Goal: Task Accomplishment & Management: Use online tool/utility

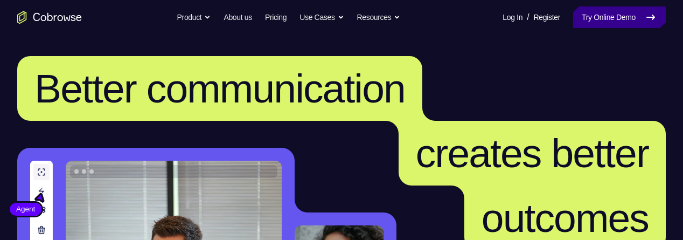
click at [610, 16] on link "Try Online Demo" at bounding box center [619, 17] width 93 height 22
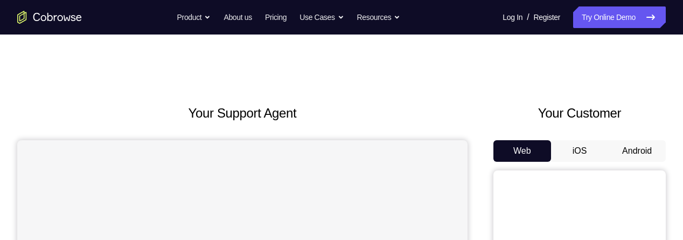
click at [642, 149] on button "Android" at bounding box center [637, 151] width 58 height 22
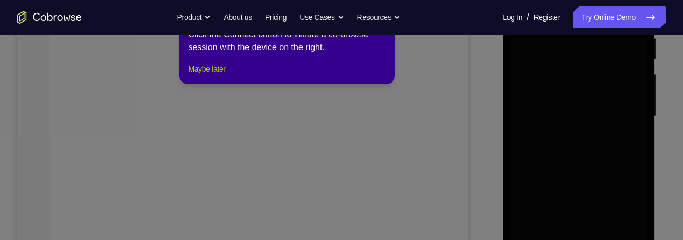
click at [204, 75] on button "Maybe later" at bounding box center [206, 68] width 37 height 13
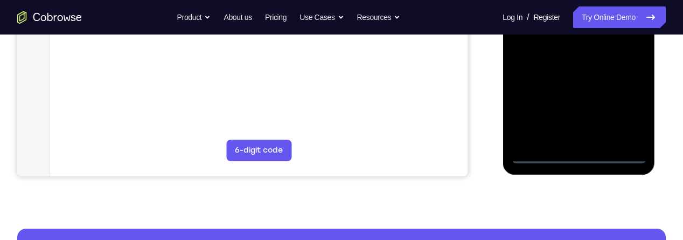
scroll to position [329, 0]
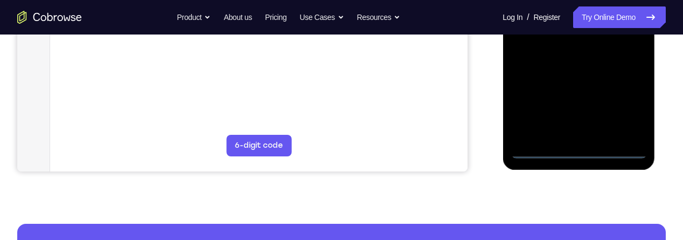
click at [579, 151] on div at bounding box center [578, 7] width 136 height 301
click at [626, 107] on div at bounding box center [578, 7] width 136 height 301
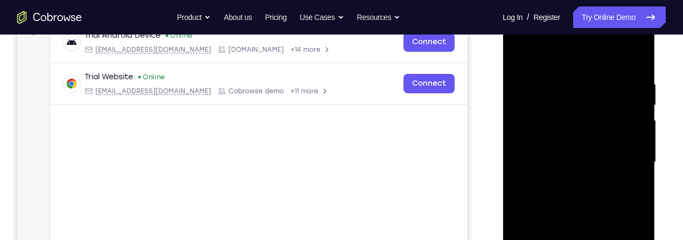
scroll to position [170, 0]
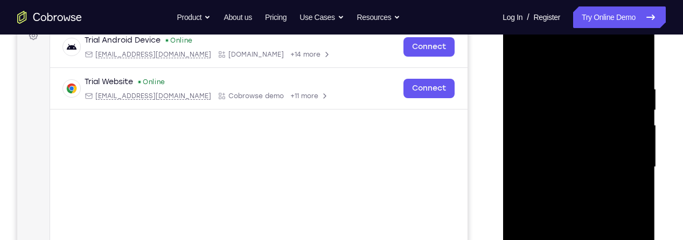
click at [570, 61] on div at bounding box center [578, 166] width 136 height 301
click at [620, 163] on div at bounding box center [578, 166] width 136 height 301
click at [566, 190] on div at bounding box center [578, 166] width 136 height 301
click at [570, 186] on div at bounding box center [578, 166] width 136 height 301
click at [571, 118] on div at bounding box center [578, 166] width 136 height 301
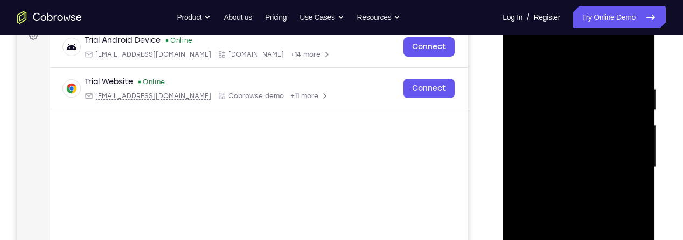
click at [557, 139] on div at bounding box center [578, 166] width 136 height 301
click at [584, 167] on div at bounding box center [578, 166] width 136 height 301
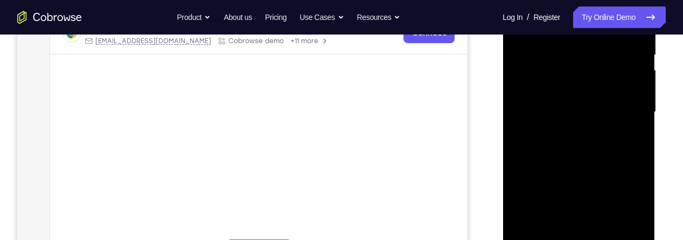
scroll to position [227, 0]
click at [617, 146] on div at bounding box center [578, 110] width 136 height 301
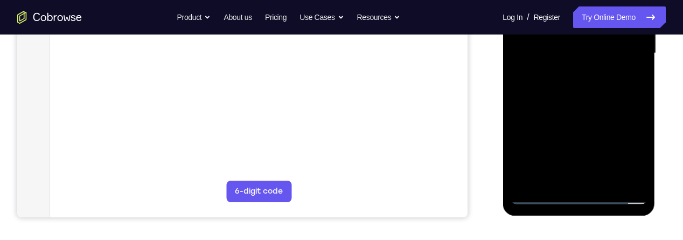
scroll to position [285, 0]
click at [584, 75] on div at bounding box center [578, 51] width 136 height 301
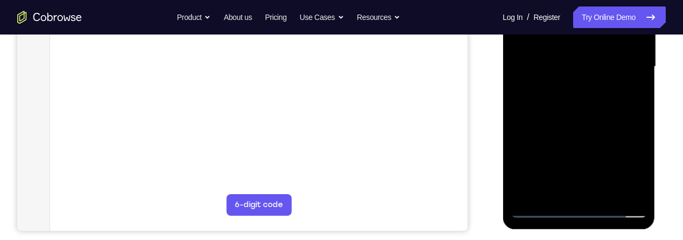
scroll to position [263, 0]
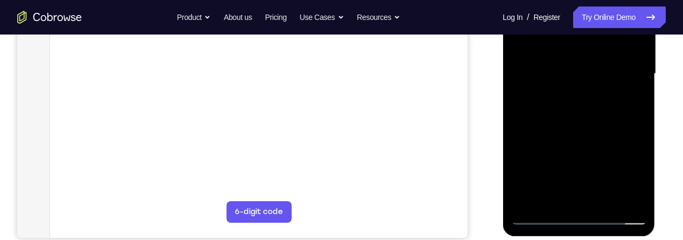
click at [587, 116] on div at bounding box center [578, 73] width 136 height 301
click at [607, 200] on div at bounding box center [578, 73] width 136 height 301
click at [581, 124] on div at bounding box center [578, 73] width 136 height 301
click at [589, 92] on div at bounding box center [578, 73] width 136 height 301
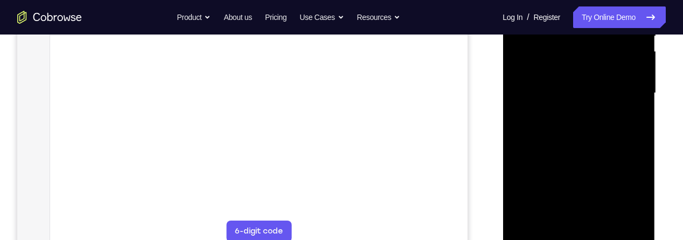
scroll to position [238, 0]
click at [567, 87] on div at bounding box center [578, 98] width 136 height 301
click at [563, 150] on div at bounding box center [578, 98] width 136 height 301
click at [588, 150] on div at bounding box center [578, 98] width 136 height 301
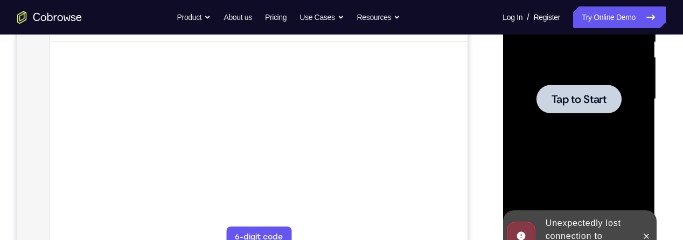
click at [564, 103] on span "Tap to Start" at bounding box center [578, 99] width 55 height 11
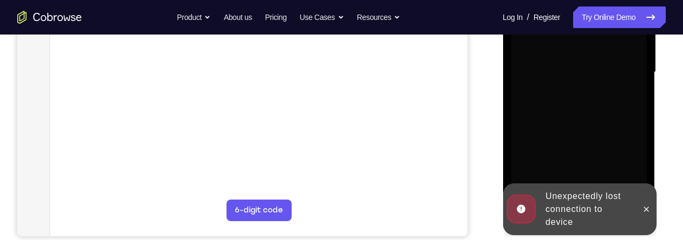
scroll to position [269, 0]
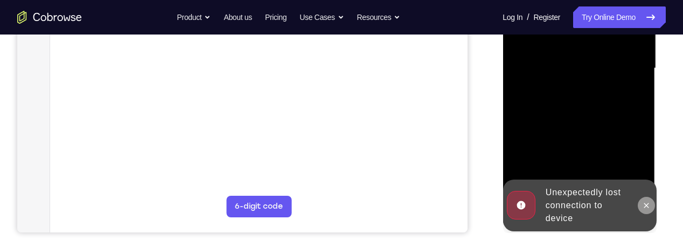
click at [642, 202] on icon at bounding box center [645, 205] width 9 height 9
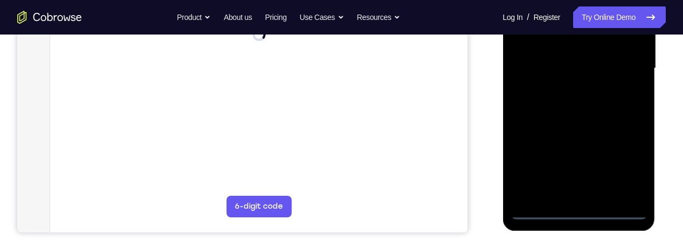
click at [582, 212] on div at bounding box center [578, 68] width 136 height 301
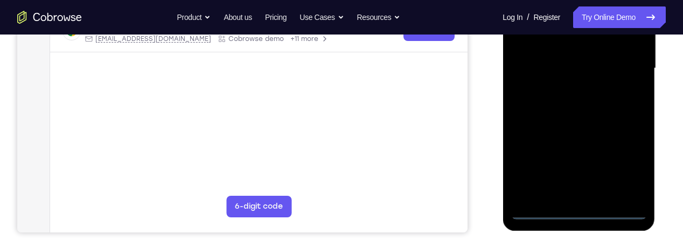
click at [634, 163] on div at bounding box center [578, 68] width 136 height 301
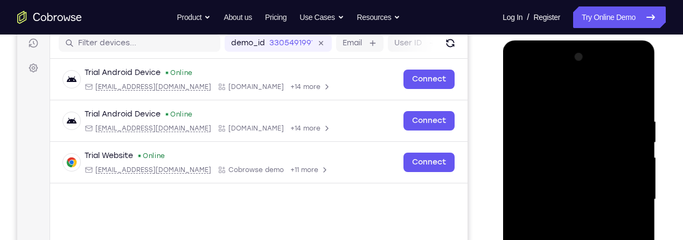
scroll to position [135, 0]
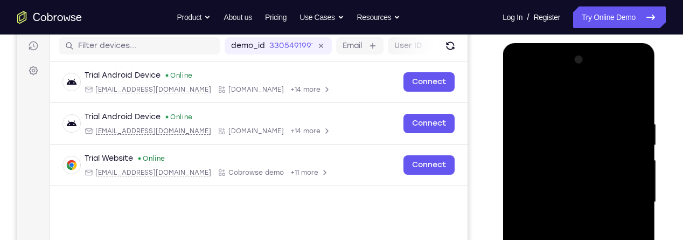
click at [570, 97] on div at bounding box center [578, 201] width 136 height 301
click at [622, 201] on div at bounding box center [578, 201] width 136 height 301
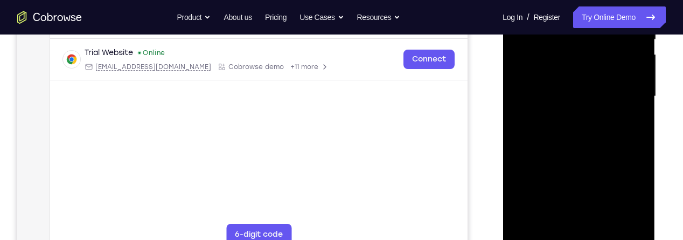
scroll to position [242, 0]
click at [594, 191] on div at bounding box center [578, 95] width 136 height 301
click at [568, 116] on div at bounding box center [578, 95] width 136 height 301
click at [577, 81] on div at bounding box center [578, 95] width 136 height 301
click at [544, 72] on div at bounding box center [578, 95] width 136 height 301
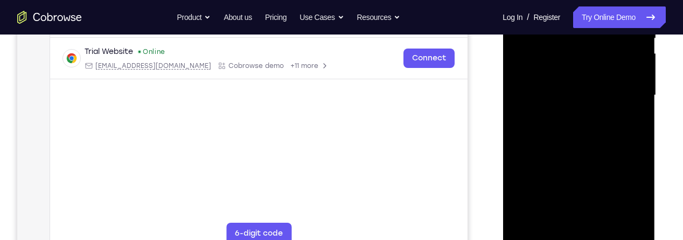
click at [599, 92] on div at bounding box center [578, 95] width 136 height 301
click at [587, 134] on div at bounding box center [578, 95] width 136 height 301
click at [583, 123] on div at bounding box center [578, 95] width 136 height 301
click at [591, 137] on div at bounding box center [578, 95] width 136 height 301
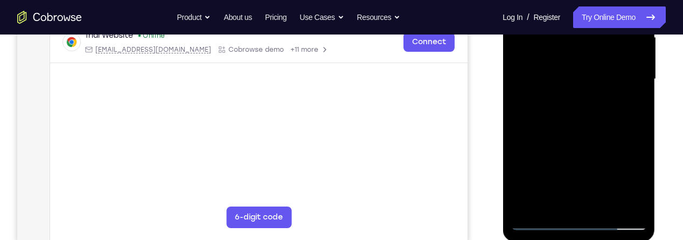
scroll to position [260, 0]
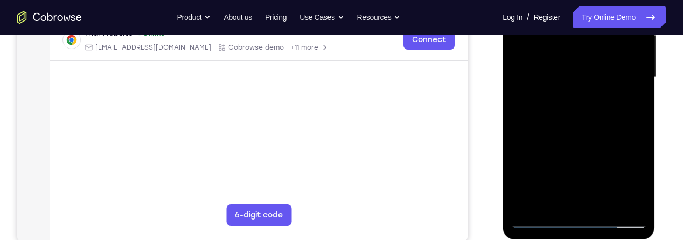
click at [604, 200] on div at bounding box center [578, 76] width 136 height 301
click at [594, 130] on div at bounding box center [578, 76] width 136 height 301
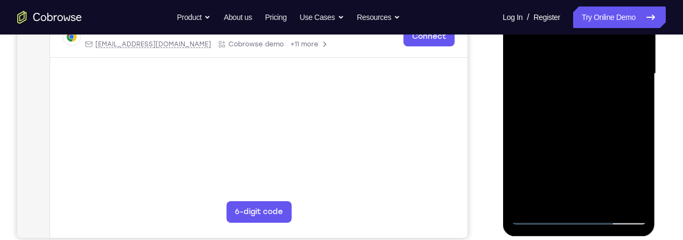
scroll to position [267, 0]
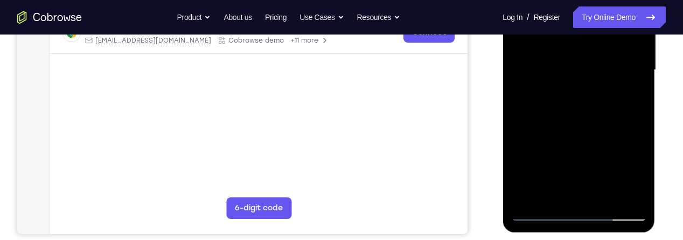
click at [566, 124] on div at bounding box center [578, 69] width 136 height 301
click at [592, 122] on div at bounding box center [578, 69] width 136 height 301
click at [630, 99] on div at bounding box center [578, 69] width 136 height 301
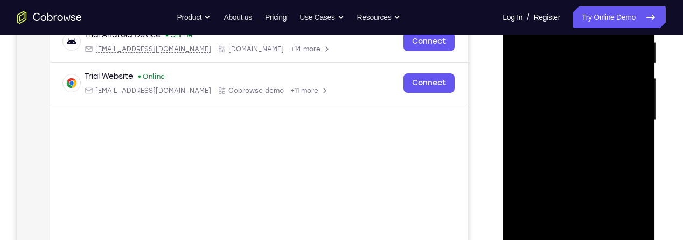
scroll to position [216, 0]
click at [630, 148] on div at bounding box center [578, 120] width 136 height 301
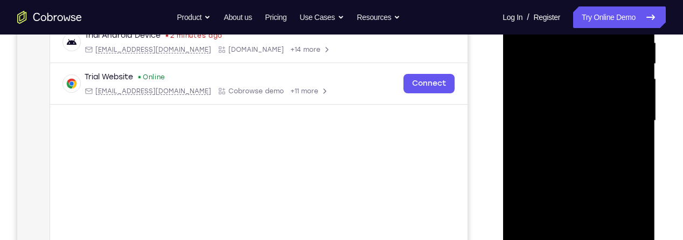
click at [628, 148] on div at bounding box center [578, 120] width 136 height 301
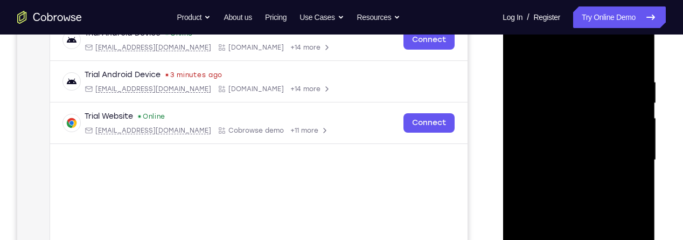
scroll to position [172, 0]
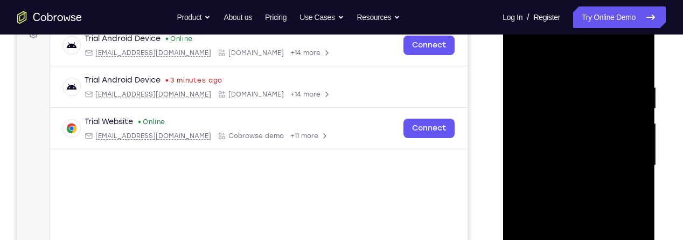
click at [549, 98] on div at bounding box center [578, 165] width 136 height 301
click at [574, 175] on div at bounding box center [578, 165] width 136 height 301
click at [629, 194] on div at bounding box center [578, 165] width 136 height 301
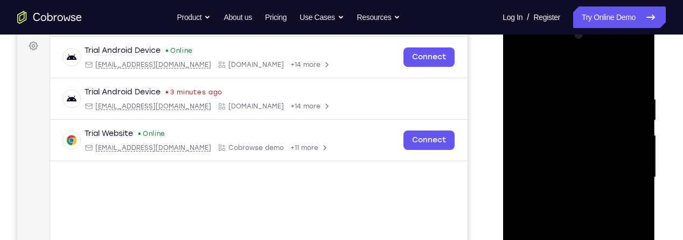
scroll to position [159, 0]
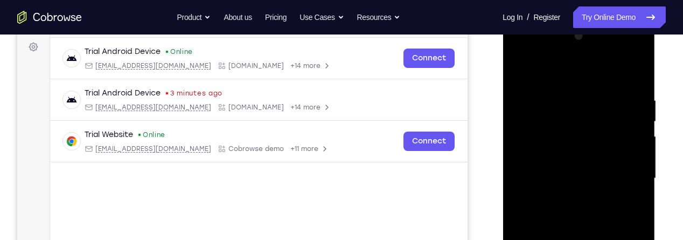
click at [517, 74] on div at bounding box center [578, 177] width 136 height 301
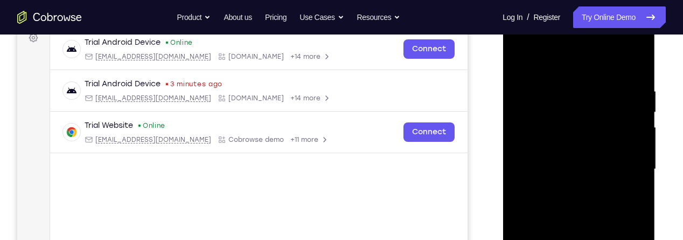
scroll to position [167, 0]
click at [527, 61] on div at bounding box center [578, 169] width 136 height 301
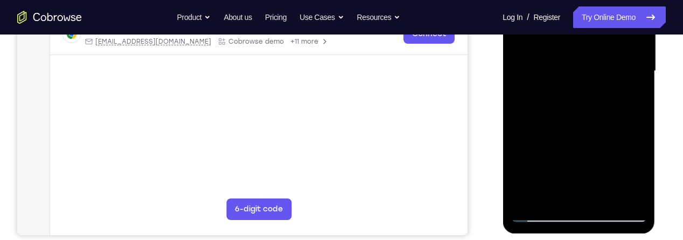
scroll to position [268, 0]
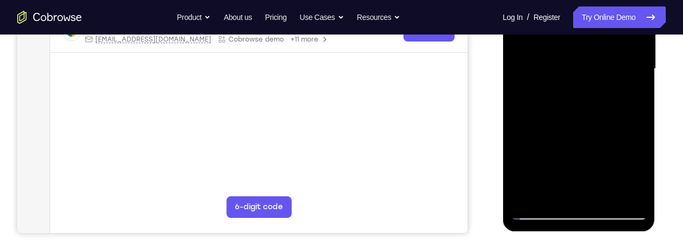
click at [543, 79] on div at bounding box center [578, 68] width 136 height 301
click at [543, 78] on div at bounding box center [578, 68] width 136 height 301
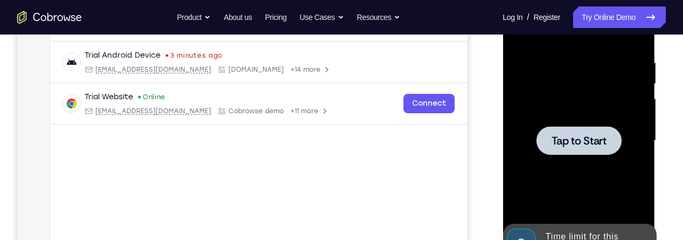
scroll to position [194, 0]
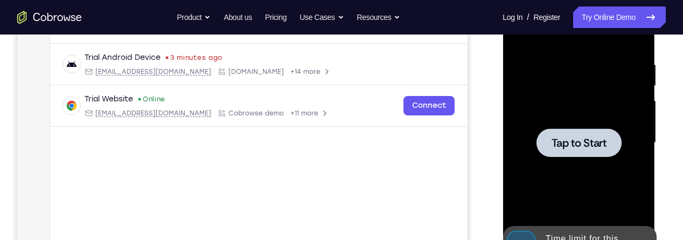
click at [586, 144] on span "Tap to Start" at bounding box center [578, 142] width 55 height 11
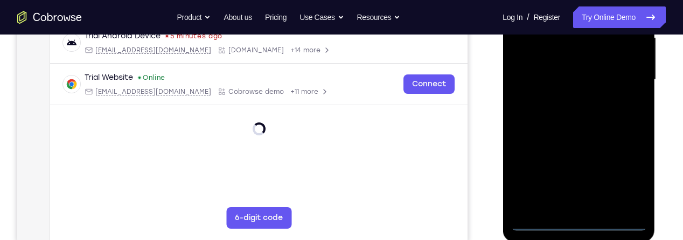
scroll to position [258, 0]
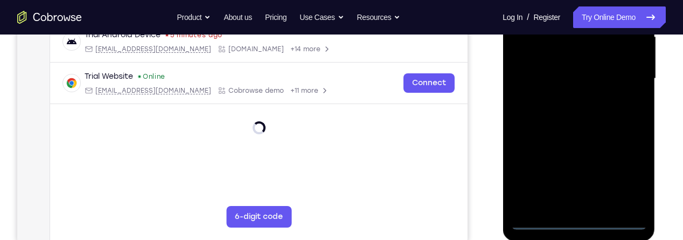
click at [578, 224] on div at bounding box center [578, 78] width 136 height 301
click at [621, 177] on div at bounding box center [578, 78] width 136 height 301
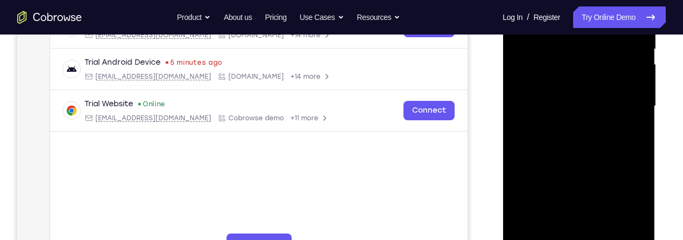
scroll to position [233, 0]
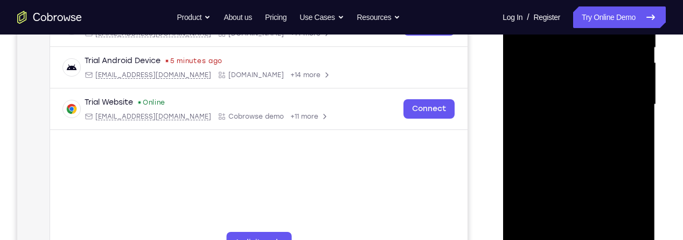
click at [599, 153] on div at bounding box center [578, 104] width 136 height 301
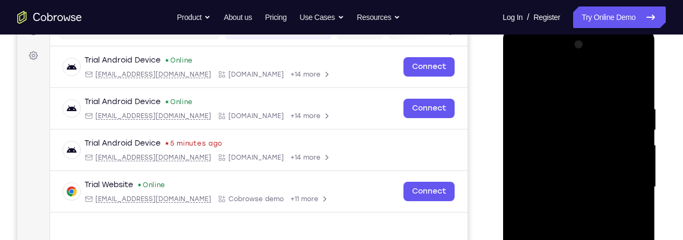
scroll to position [146, 0]
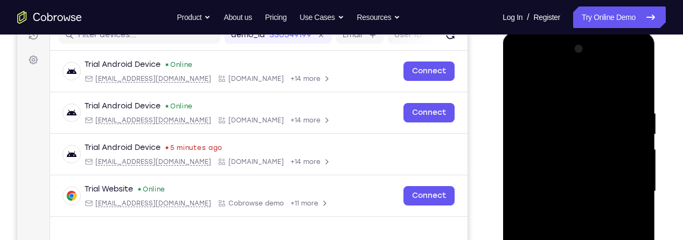
click at [626, 186] on div at bounding box center [578, 190] width 136 height 301
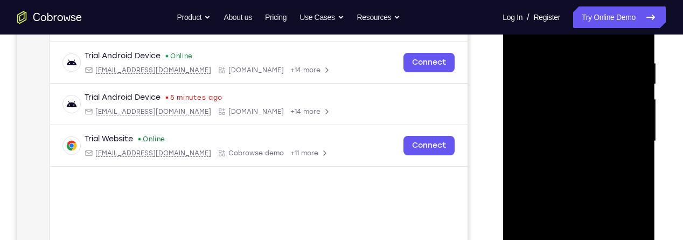
scroll to position [198, 0]
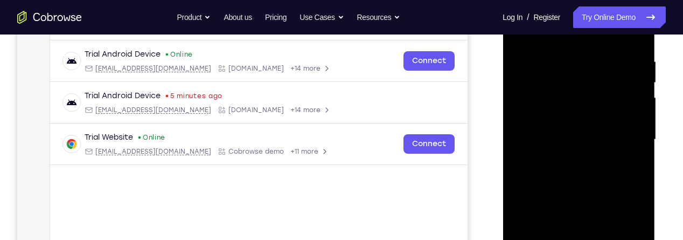
click at [565, 159] on div at bounding box center [578, 139] width 136 height 301
click at [594, 131] on div at bounding box center [578, 139] width 136 height 301
click at [577, 123] on div at bounding box center [578, 139] width 136 height 301
click at [585, 138] on div at bounding box center [578, 139] width 136 height 301
click at [613, 175] on div at bounding box center [578, 139] width 136 height 301
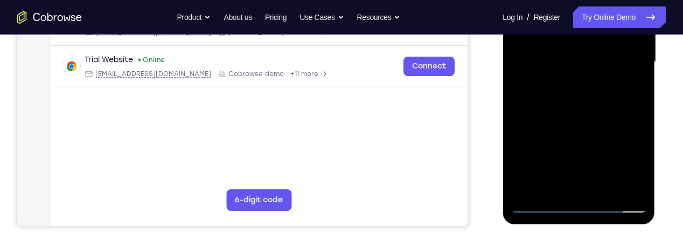
scroll to position [269, 0]
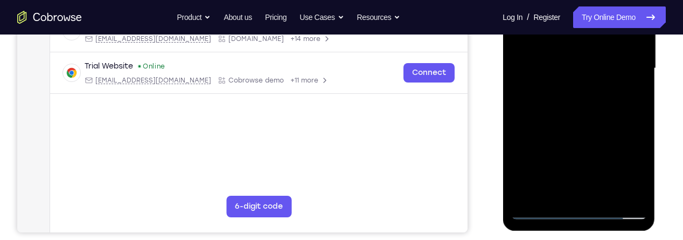
click at [593, 108] on div at bounding box center [578, 68] width 136 height 301
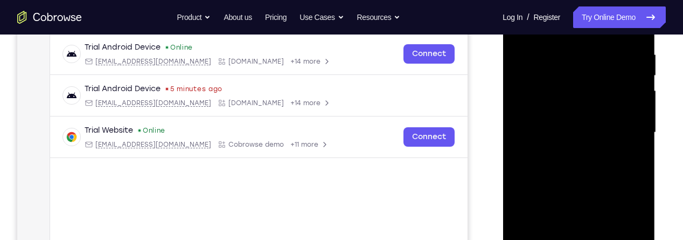
scroll to position [205, 0]
click at [593, 173] on div at bounding box center [578, 131] width 136 height 301
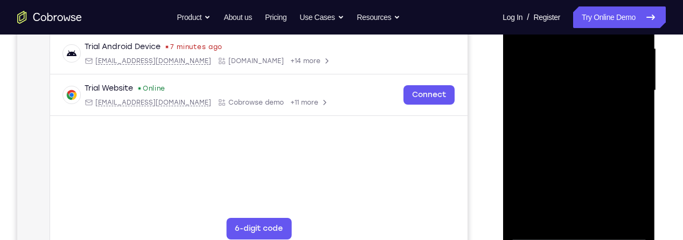
scroll to position [245, 0]
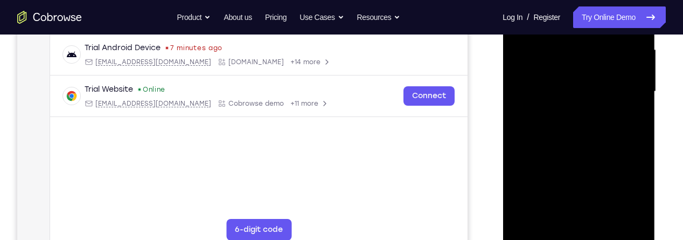
click at [606, 223] on div at bounding box center [578, 91] width 136 height 301
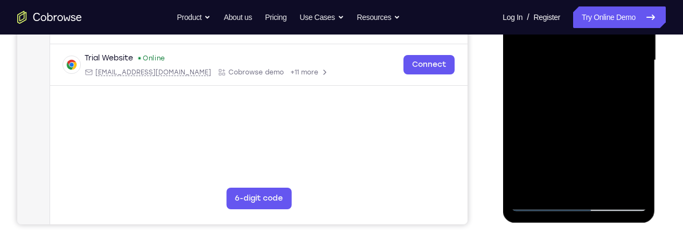
scroll to position [278, 0]
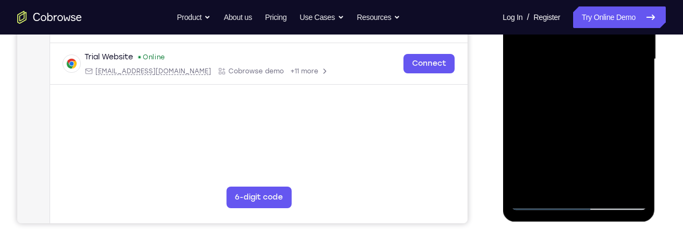
click at [607, 186] on div at bounding box center [578, 58] width 136 height 301
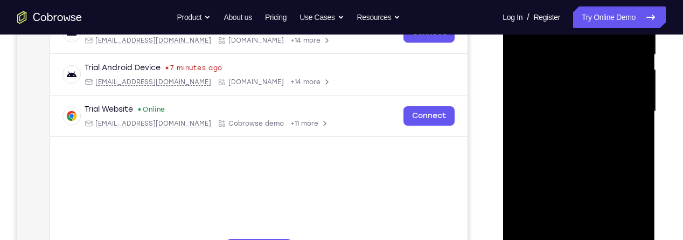
scroll to position [224, 0]
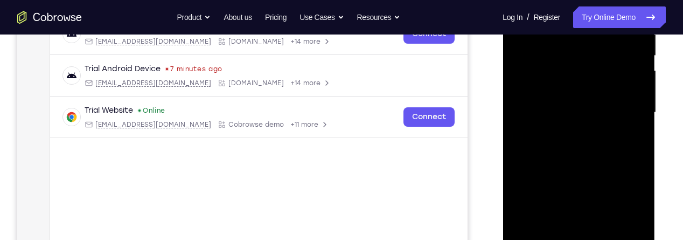
click at [584, 171] on div at bounding box center [578, 112] width 136 height 301
click at [586, 167] on div at bounding box center [578, 112] width 136 height 301
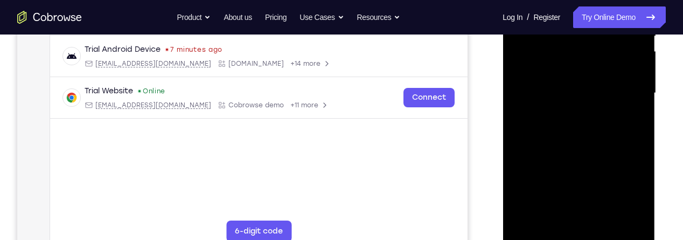
scroll to position [239, 0]
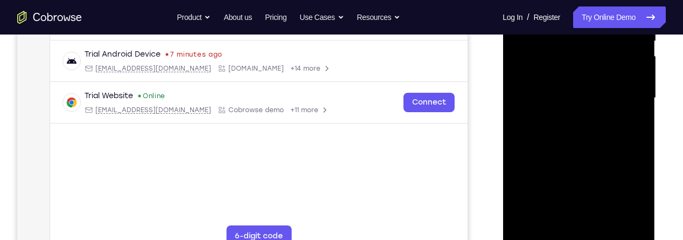
click at [574, 92] on div at bounding box center [578, 97] width 136 height 301
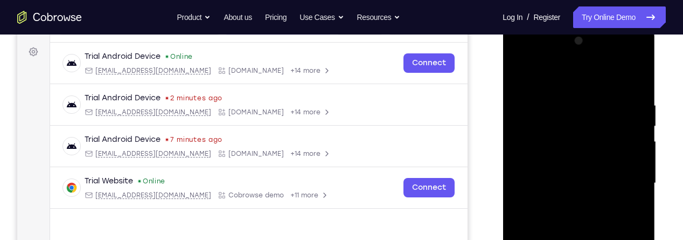
scroll to position [153, 0]
click at [520, 75] on div at bounding box center [578, 183] width 136 height 301
click at [561, 175] on div at bounding box center [578, 183] width 136 height 301
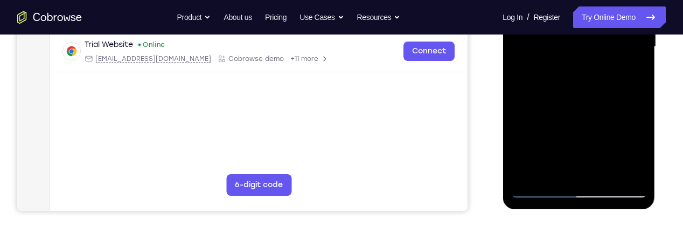
scroll to position [292, 0]
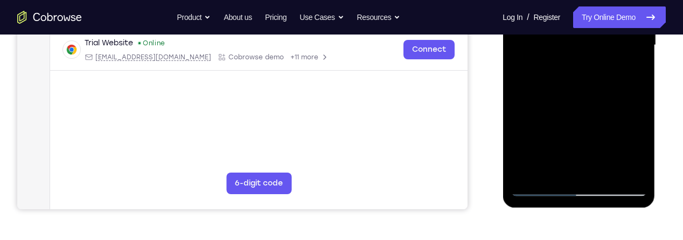
click at [539, 134] on div at bounding box center [578, 44] width 136 height 301
click at [536, 135] on div at bounding box center [578, 44] width 136 height 301
click at [560, 133] on div at bounding box center [578, 44] width 136 height 301
click at [631, 73] on div at bounding box center [578, 44] width 136 height 301
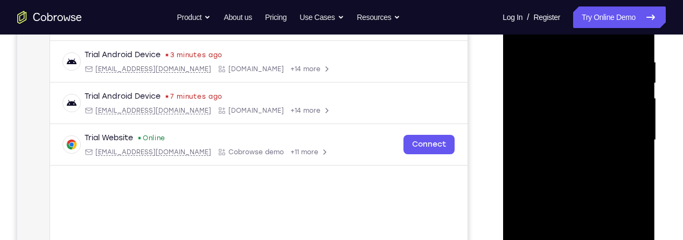
scroll to position [196, 0]
click at [593, 104] on div at bounding box center [578, 140] width 136 height 301
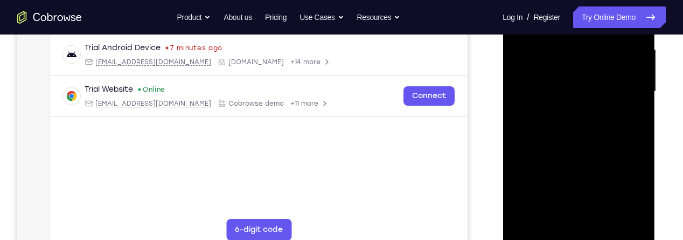
scroll to position [249, 0]
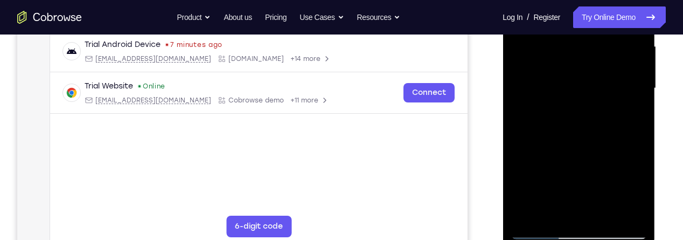
click at [626, 148] on div at bounding box center [578, 88] width 136 height 301
click at [633, 119] on div at bounding box center [578, 88] width 136 height 301
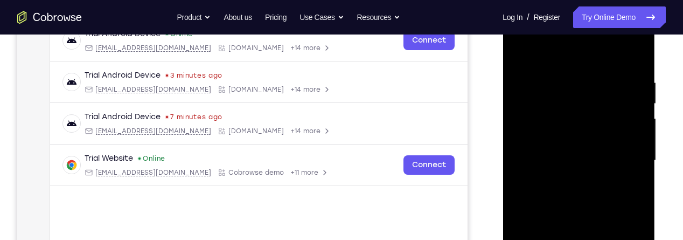
scroll to position [175, 0]
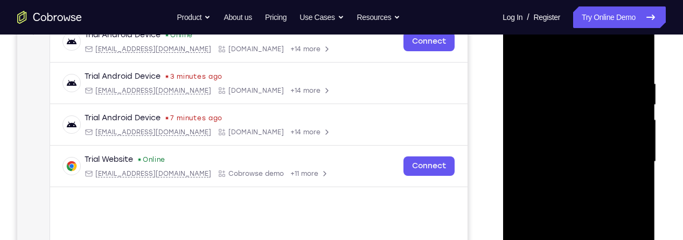
click at [522, 57] on div at bounding box center [578, 161] width 136 height 301
click at [525, 55] on div at bounding box center [578, 161] width 136 height 301
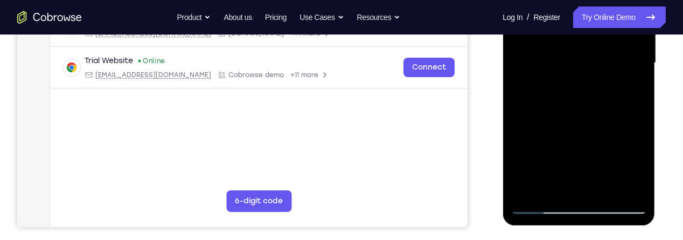
scroll to position [276, 0]
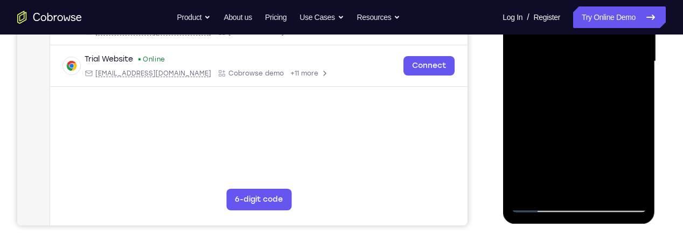
click at [624, 102] on div at bounding box center [578, 61] width 136 height 301
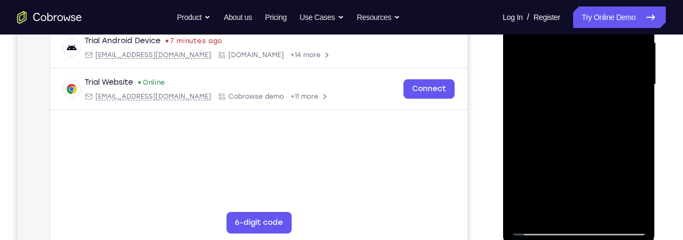
scroll to position [253, 0]
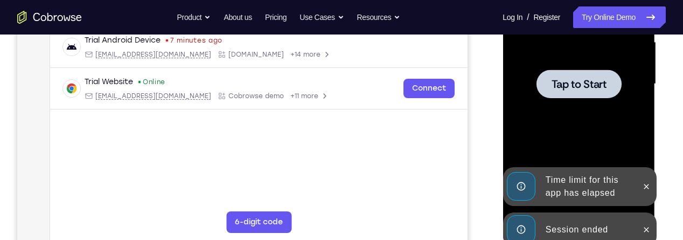
click at [600, 83] on span "Tap to Start" at bounding box center [578, 84] width 55 height 11
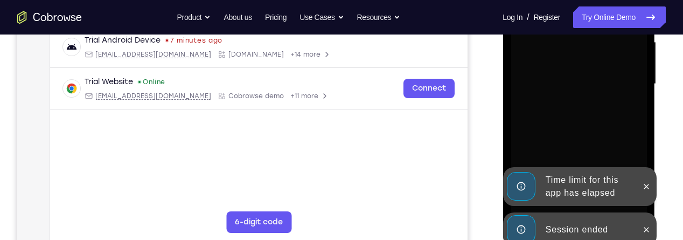
click at [637, 182] on button at bounding box center [645, 186] width 17 height 17
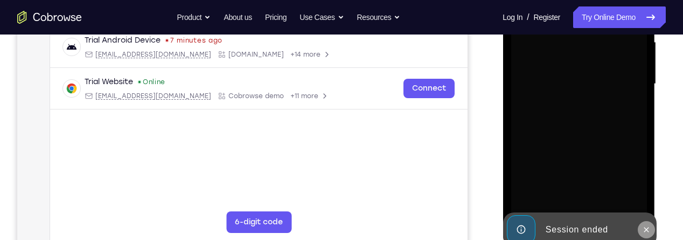
click at [647, 226] on icon at bounding box center [645, 229] width 9 height 9
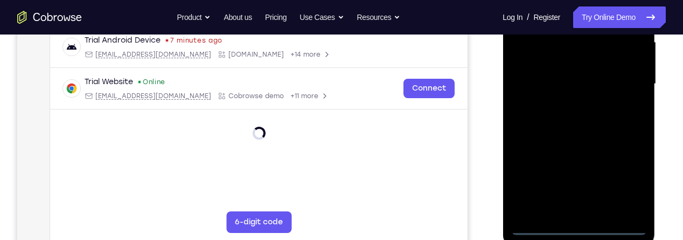
click at [583, 228] on div at bounding box center [578, 83] width 136 height 301
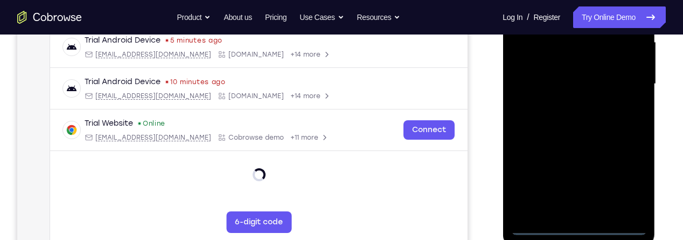
click at [626, 178] on div at bounding box center [578, 83] width 136 height 301
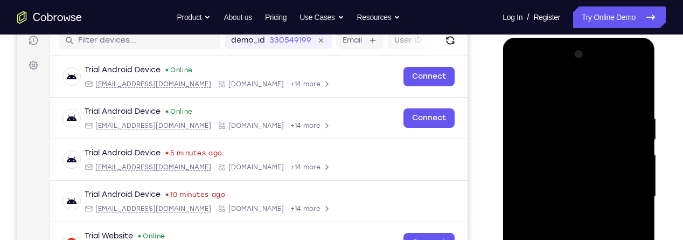
scroll to position [140, 0]
click at [572, 96] on div at bounding box center [578, 196] width 136 height 301
click at [621, 196] on div at bounding box center [578, 196] width 136 height 301
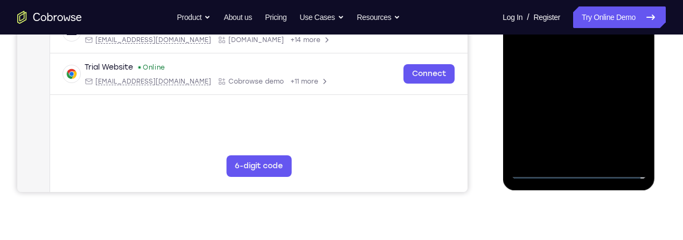
scroll to position [312, 0]
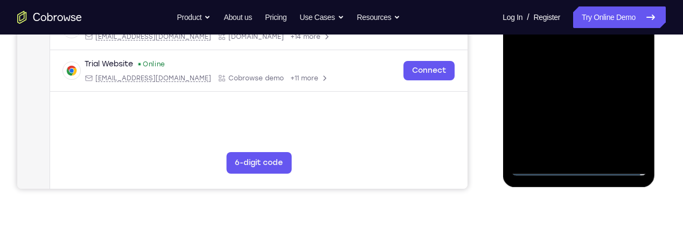
click at [567, 149] on div at bounding box center [578, 24] width 136 height 301
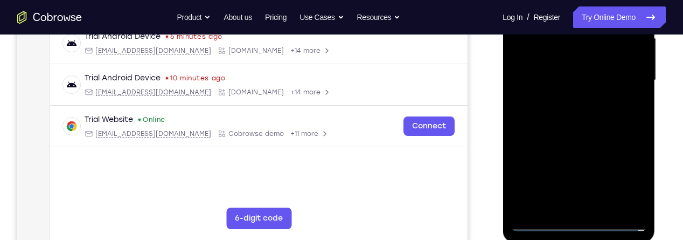
scroll to position [256, 0]
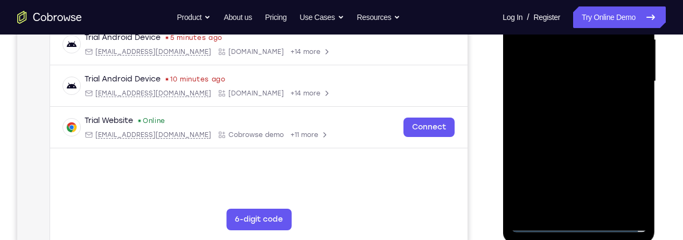
click at [607, 73] on div at bounding box center [578, 81] width 136 height 301
click at [586, 61] on div at bounding box center [578, 81] width 136 height 301
click at [581, 79] on div at bounding box center [578, 81] width 136 height 301
click at [599, 116] on div at bounding box center [578, 81] width 136 height 301
click at [584, 108] on div at bounding box center [578, 81] width 136 height 301
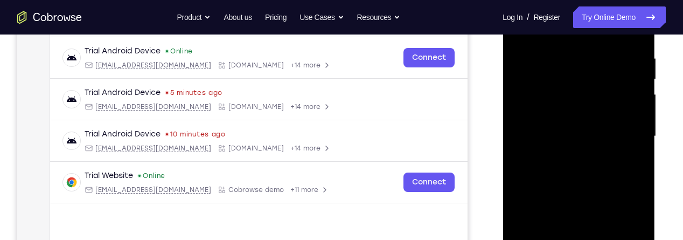
scroll to position [207, 0]
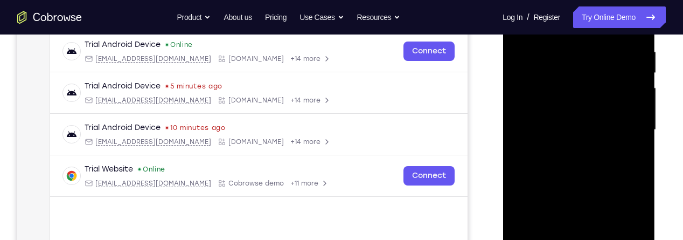
click at [588, 173] on div at bounding box center [578, 129] width 136 height 301
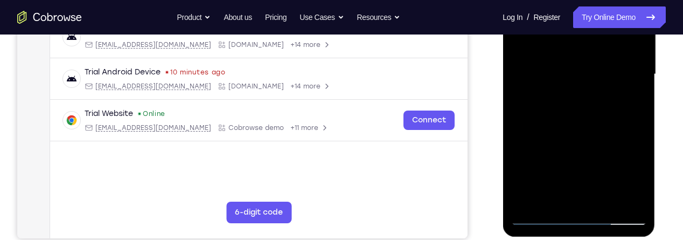
scroll to position [262, 0]
click at [603, 200] on div at bounding box center [578, 74] width 136 height 301
click at [585, 130] on div at bounding box center [578, 74] width 136 height 301
click at [586, 65] on div at bounding box center [578, 74] width 136 height 301
click at [590, 162] on div at bounding box center [578, 74] width 136 height 301
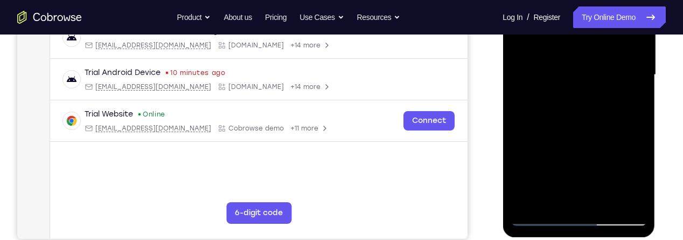
click at [627, 163] on div at bounding box center [578, 74] width 136 height 301
click at [627, 99] on div at bounding box center [578, 74] width 136 height 301
click at [630, 98] on div at bounding box center [578, 74] width 136 height 301
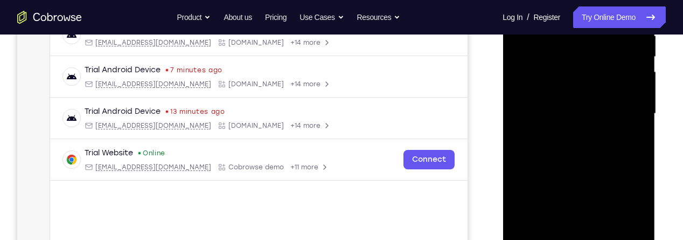
scroll to position [222, 0]
click at [555, 96] on div at bounding box center [578, 114] width 136 height 301
click at [585, 192] on div at bounding box center [578, 114] width 136 height 301
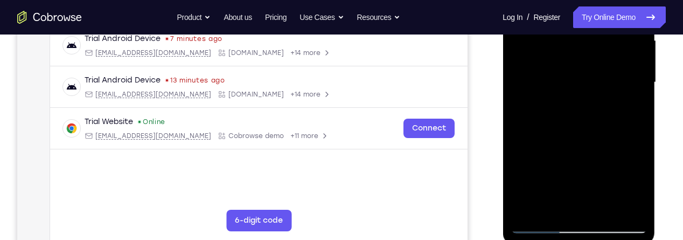
scroll to position [254, 0]
click at [553, 205] on div at bounding box center [578, 82] width 136 height 301
click at [565, 141] on div at bounding box center [578, 82] width 136 height 301
click at [547, 142] on div at bounding box center [578, 82] width 136 height 301
click at [530, 144] on div at bounding box center [578, 82] width 136 height 301
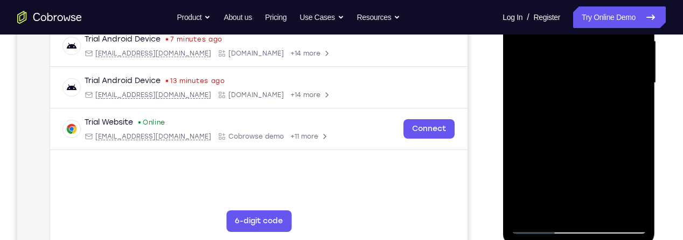
click at [628, 100] on div at bounding box center [578, 82] width 136 height 301
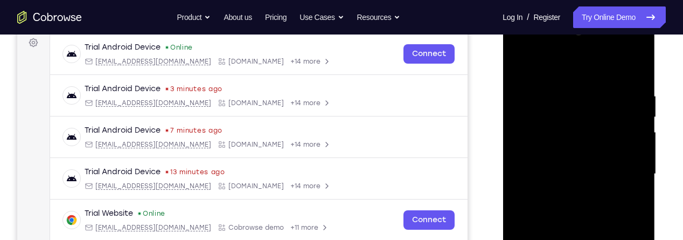
scroll to position [163, 0]
click at [519, 68] on div at bounding box center [578, 174] width 136 height 301
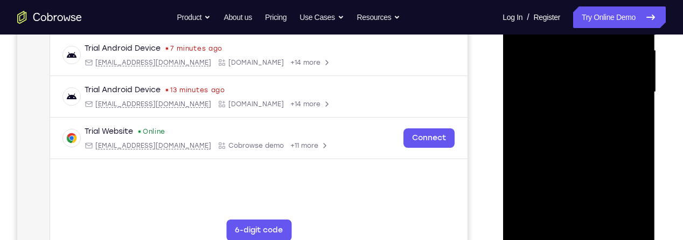
scroll to position [241, 0]
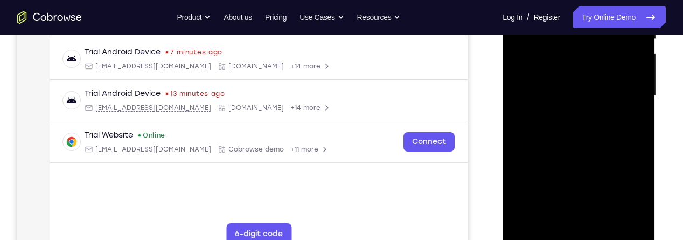
click at [595, 87] on div at bounding box center [578, 95] width 136 height 301
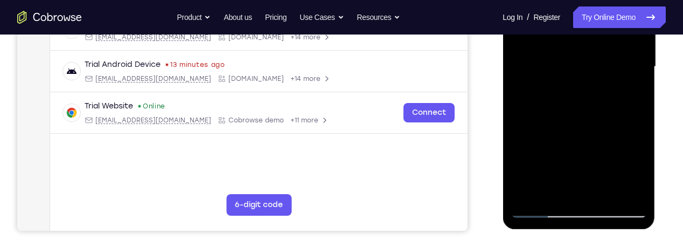
scroll to position [271, 0]
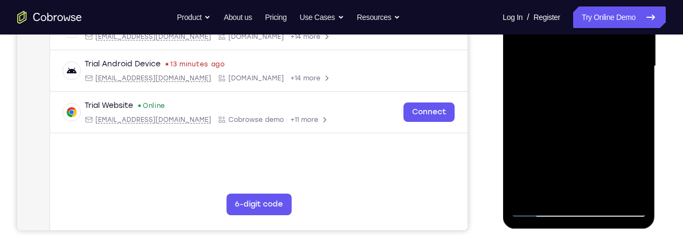
click at [627, 93] on div at bounding box center [578, 65] width 136 height 301
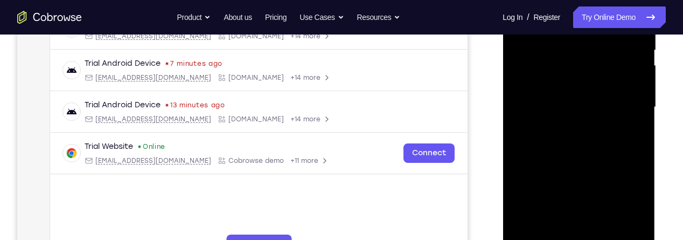
scroll to position [236, 0]
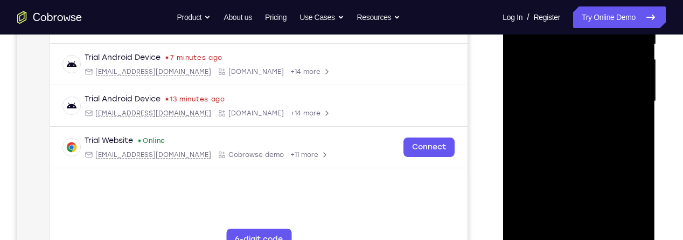
click at [629, 131] on div at bounding box center [578, 100] width 136 height 301
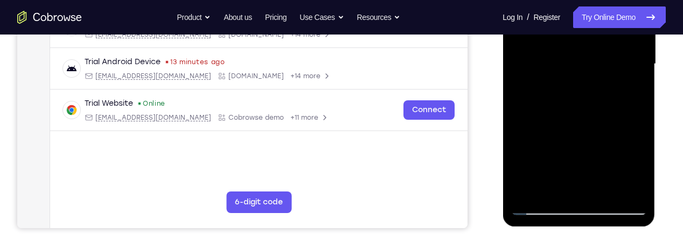
scroll to position [273, 0]
click at [629, 90] on div at bounding box center [578, 63] width 136 height 301
click at [625, 90] on div at bounding box center [578, 63] width 136 height 301
click at [634, 89] on div at bounding box center [578, 63] width 136 height 301
click at [537, 51] on div at bounding box center [578, 63] width 136 height 301
